Goal: Task Accomplishment & Management: Manage account settings

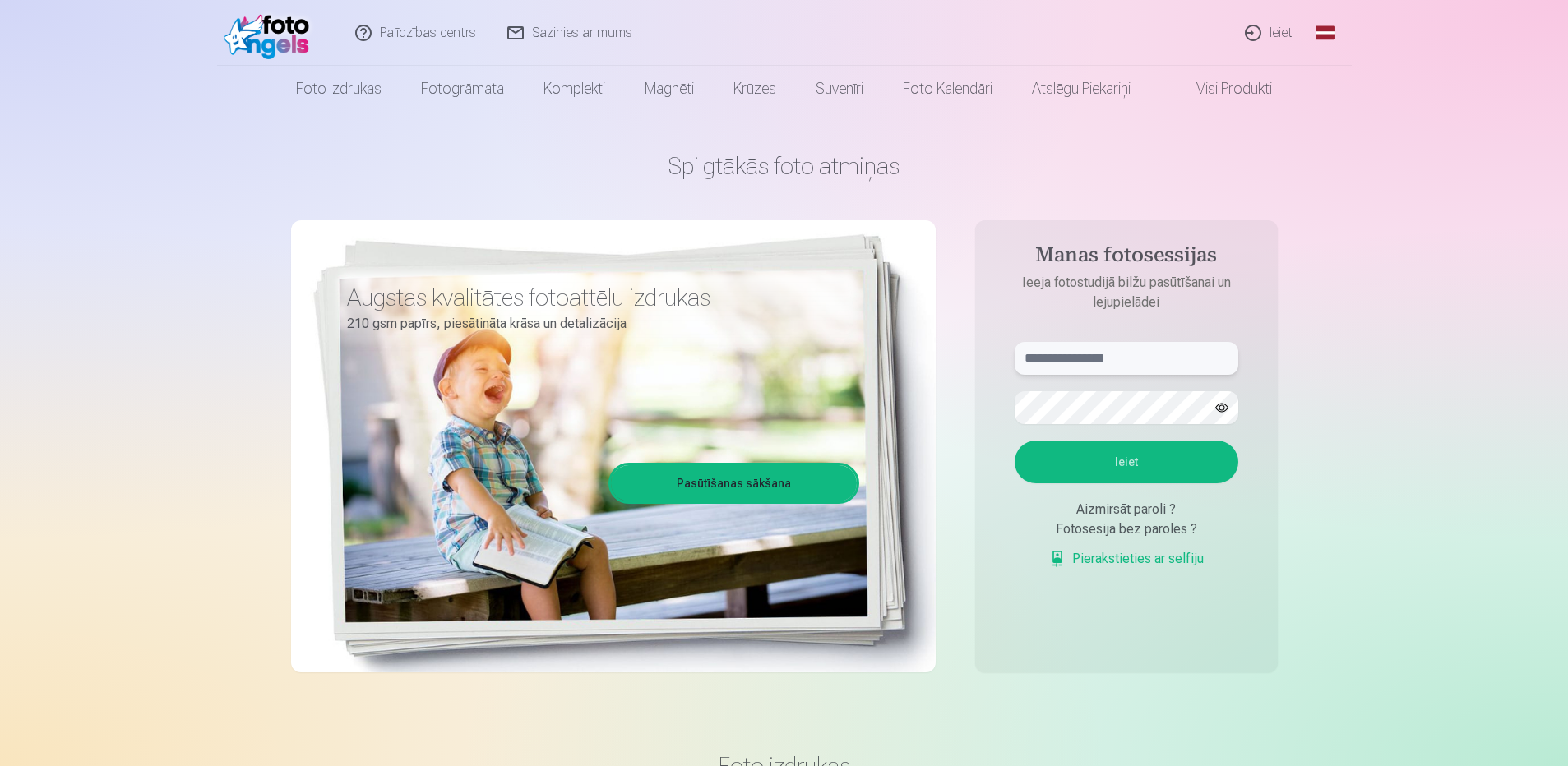
click at [1117, 351] on input "text" at bounding box center [1126, 358] width 223 height 33
type input "**********"
click at [1119, 461] on button "Ieiet" at bounding box center [1126, 462] width 223 height 43
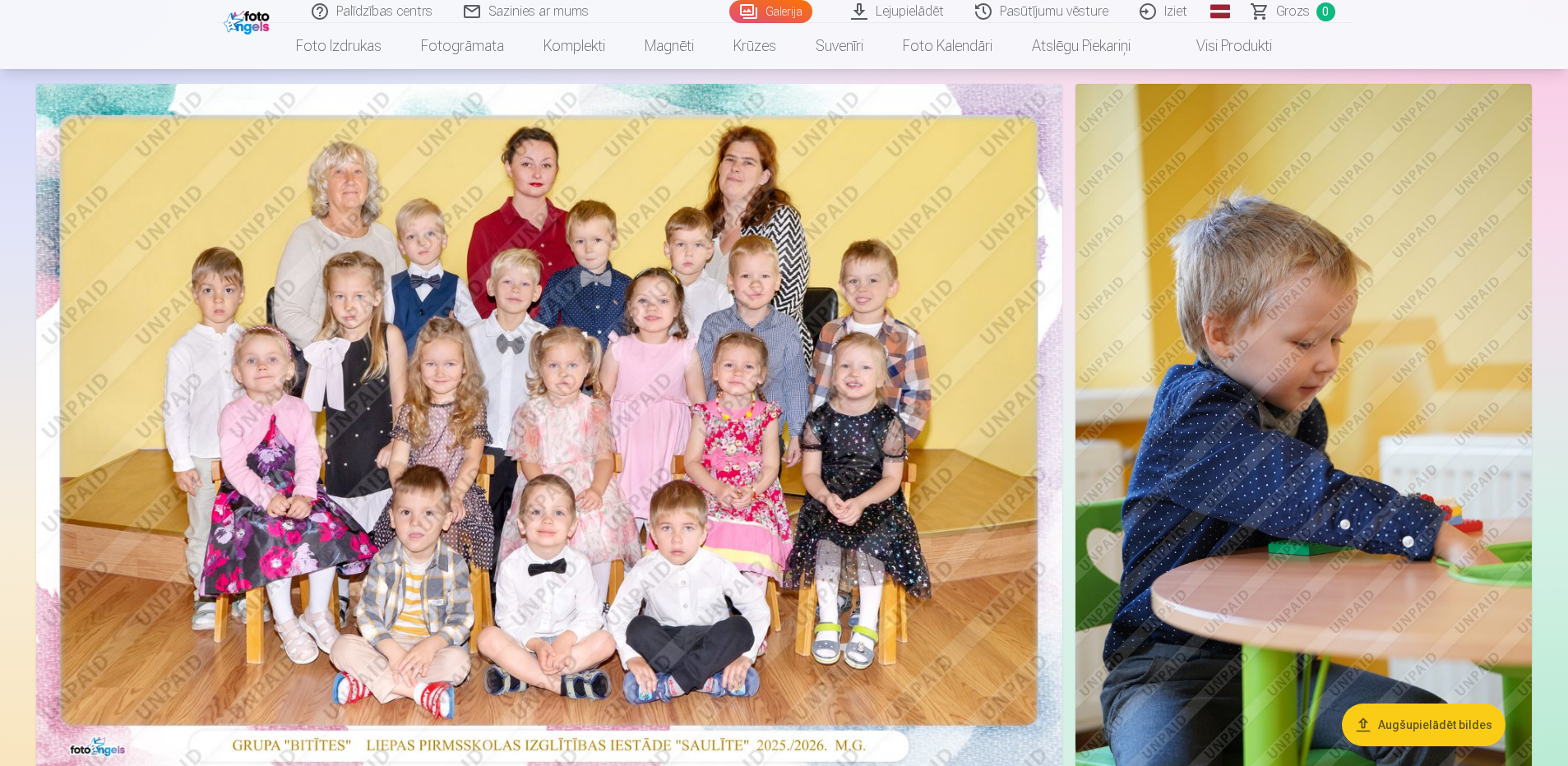
scroll to position [83, 0]
